Goal: Navigation & Orientation: Go to known website

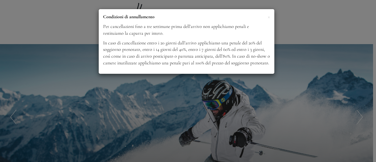
click at [271, 16] on div "× Condizioni di annullamento Per cancellazioni fino a tre settimane prima dell’…" at bounding box center [187, 41] width 176 height 65
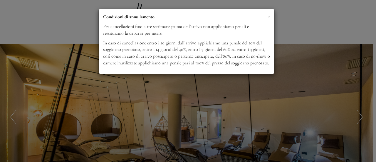
click at [268, 19] on span "×" at bounding box center [269, 16] width 2 height 7
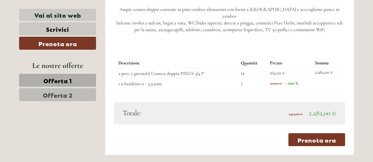
scroll to position [527, 0]
click at [143, 82] on div "Descrizione Quantità Prezzo Somma 2 pers. 7 giorno(i) Camera doppia PINUS 3/4 P…" at bounding box center [229, 74] width 231 height 58
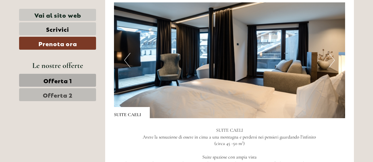
scroll to position [775, 0]
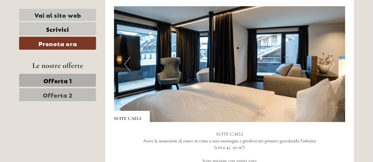
click at [332, 60] on button "Next" at bounding box center [332, 64] width 6 height 15
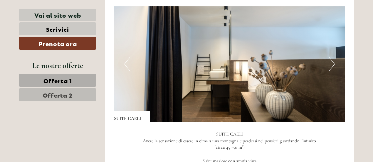
click at [332, 60] on button "Next" at bounding box center [332, 64] width 6 height 15
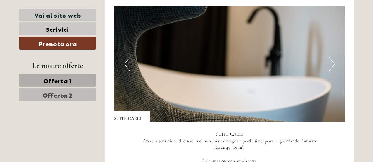
click at [332, 60] on button "Next" at bounding box center [332, 64] width 6 height 15
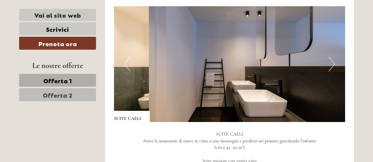
click at [332, 60] on button "Next" at bounding box center [332, 64] width 6 height 15
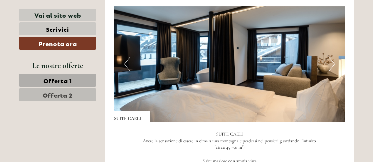
click at [332, 60] on button "Next" at bounding box center [332, 64] width 6 height 15
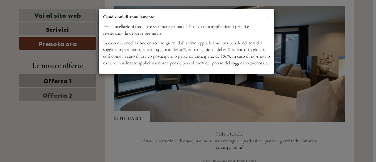
click at [9, 51] on div "× Condizioni di annullamento Per cancellazioni fino a tre settimane prima dell’…" at bounding box center [188, 81] width 376 height 162
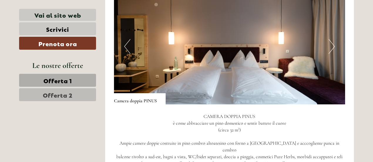
scroll to position [241, 0]
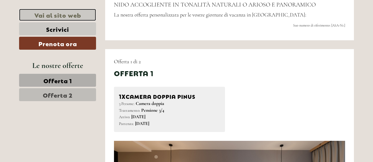
click at [69, 14] on link "Vai al sito web" at bounding box center [57, 15] width 77 height 12
